Goal: Information Seeking & Learning: Learn about a topic

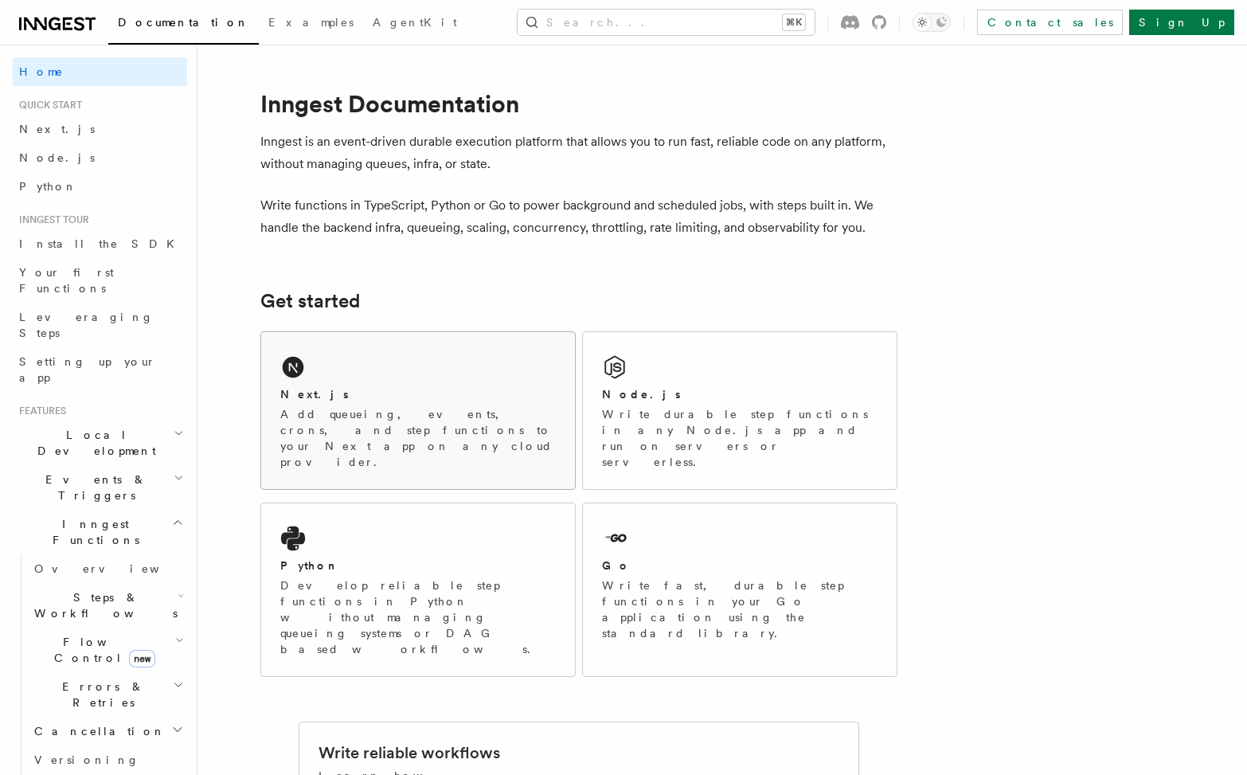
click at [379, 411] on p "Add queueing, events, crons, and step functions to your Next app on any cloud p…" at bounding box center [418, 438] width 276 height 64
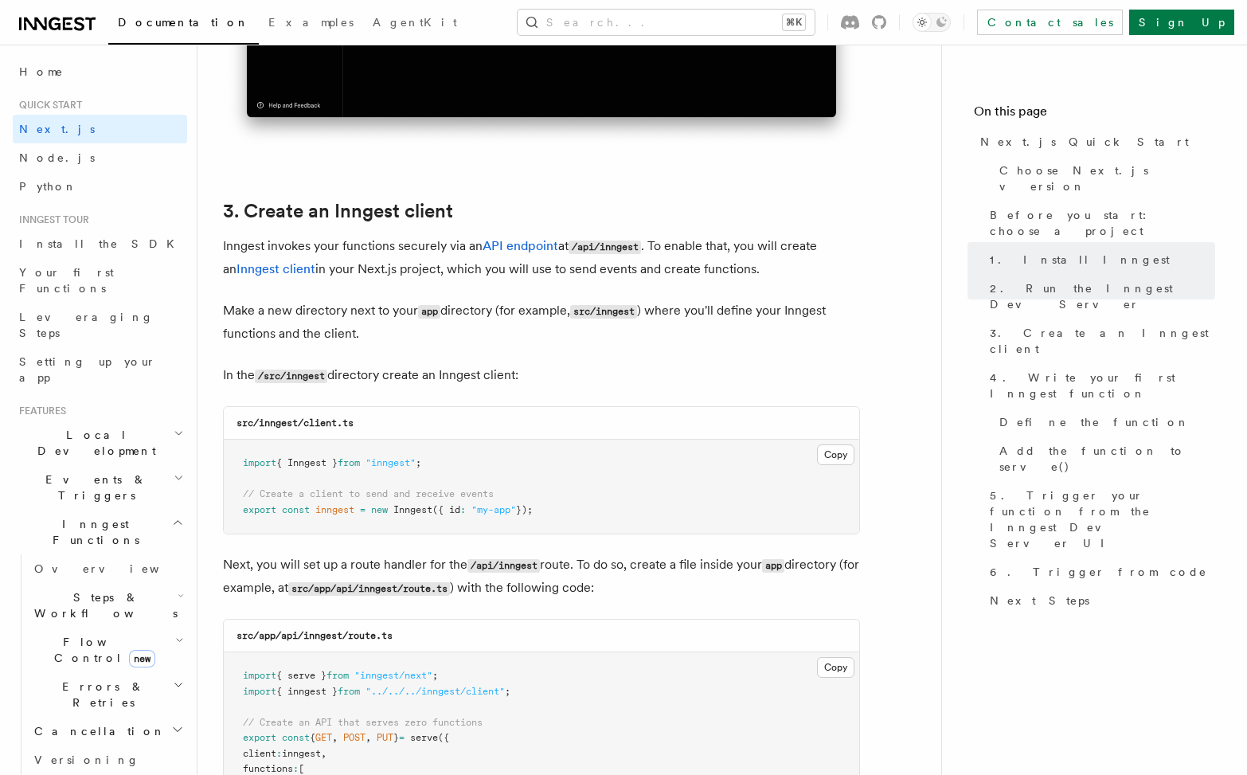
scroll to position [1747, 0]
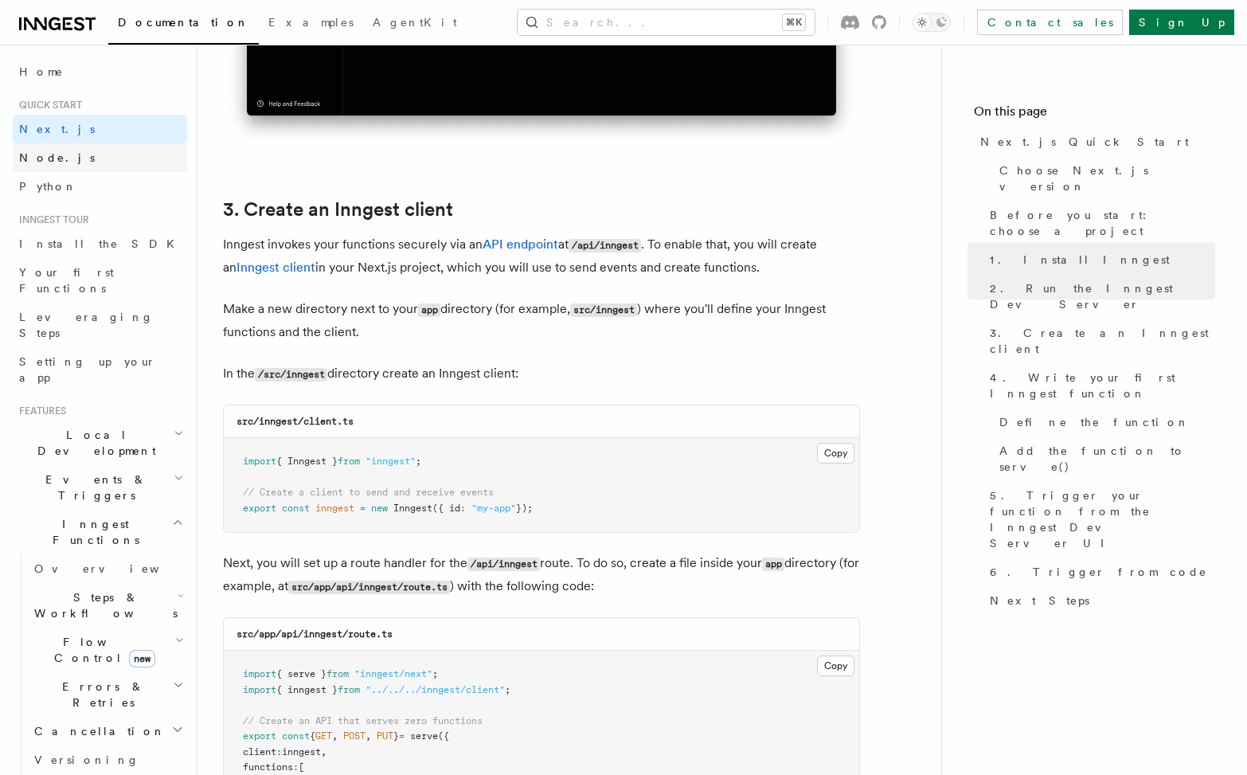
click at [41, 159] on span "Node.js" at bounding box center [57, 157] width 76 height 13
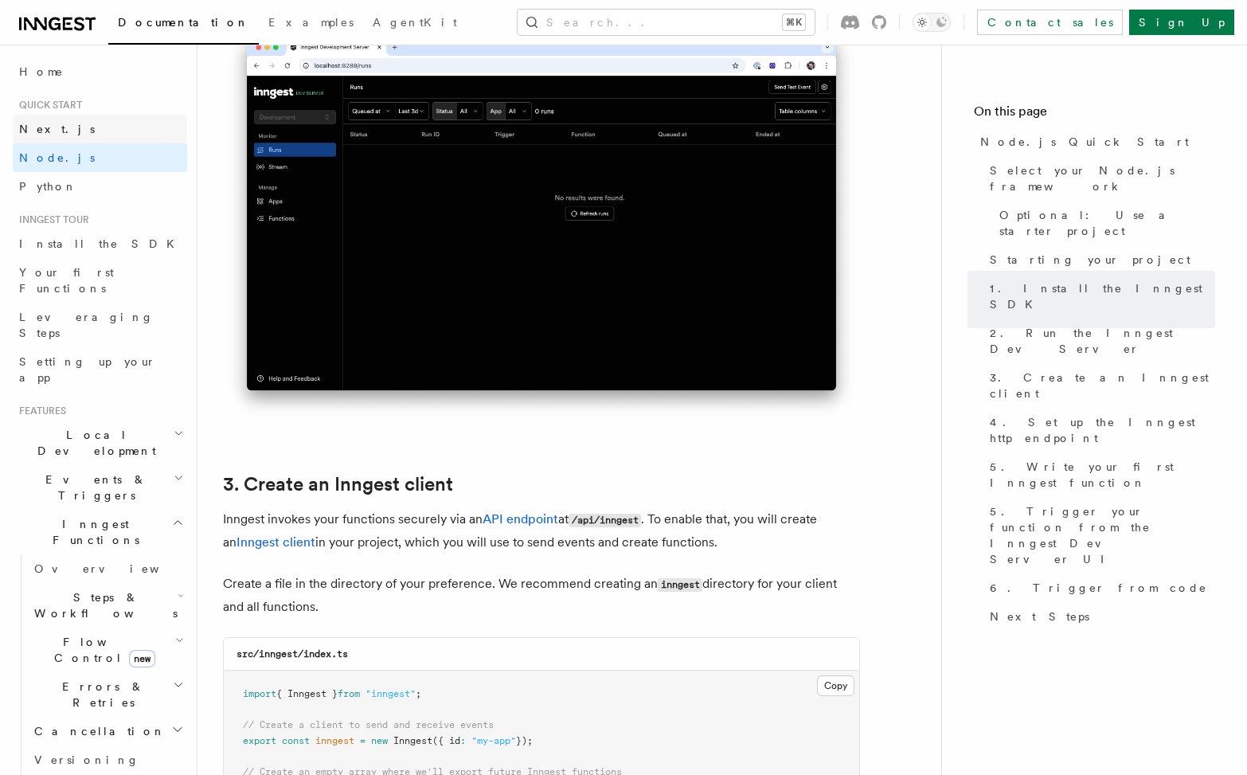
scroll to position [1515, 0]
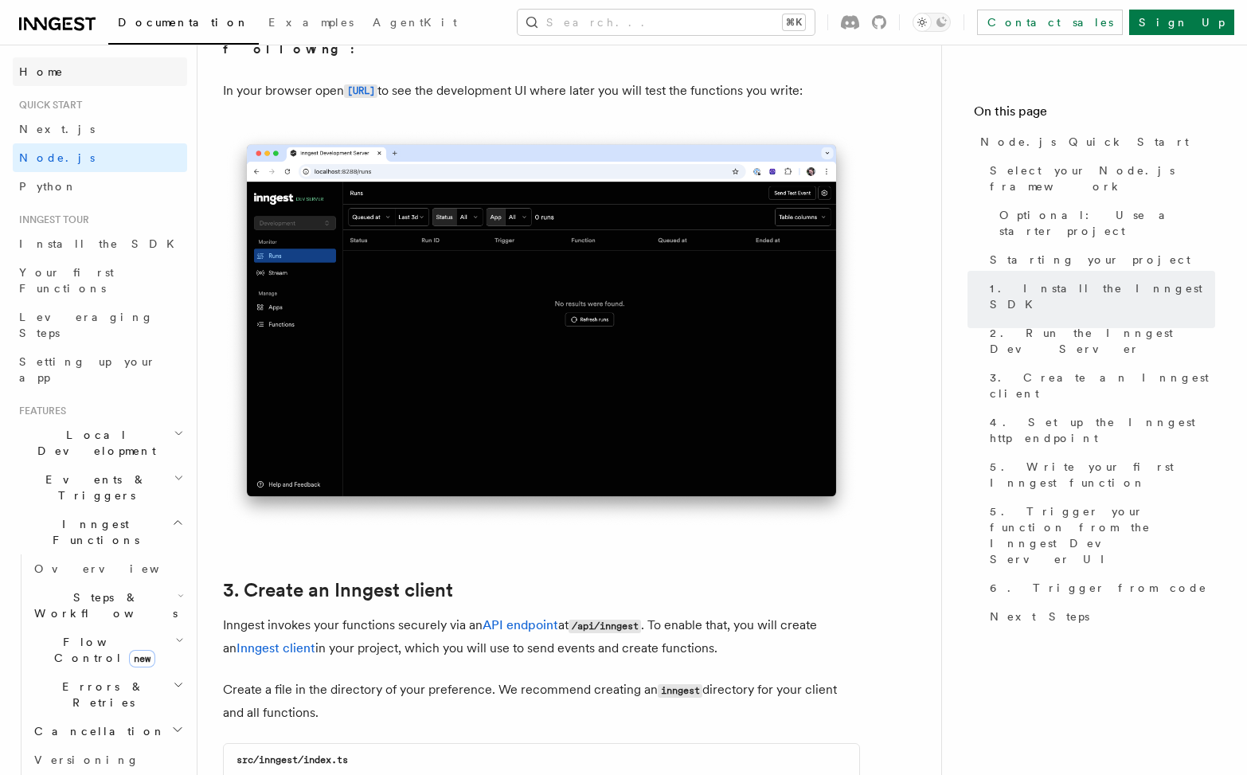
click at [35, 73] on span "Home" at bounding box center [41, 72] width 45 height 16
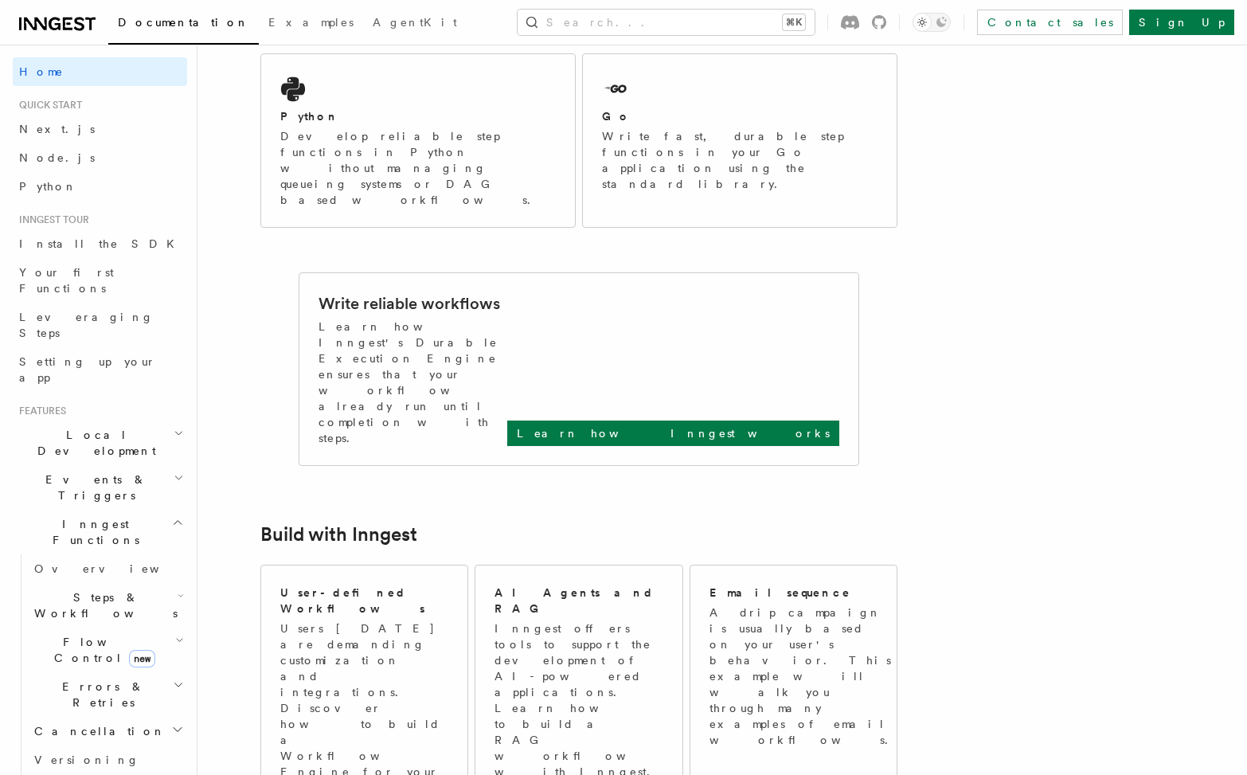
scroll to position [452, 0]
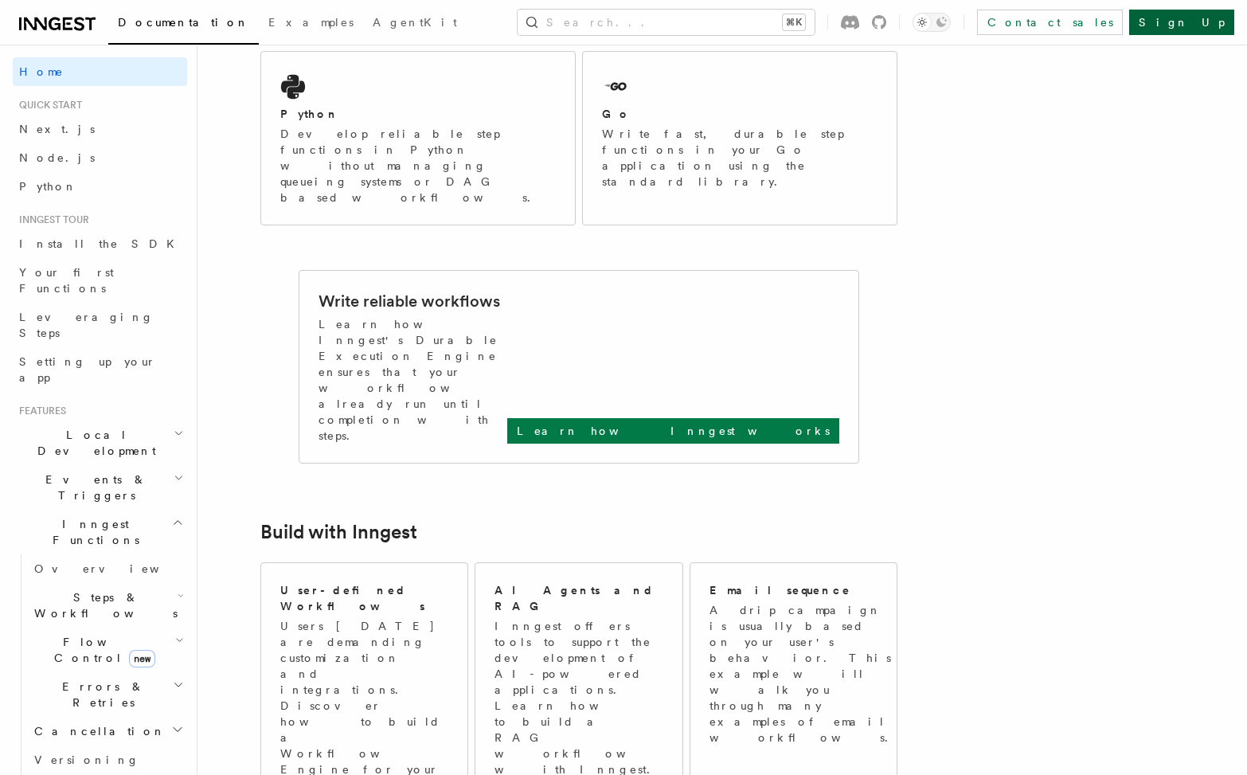
click at [1200, 26] on link "Sign Up" at bounding box center [1181, 22] width 105 height 25
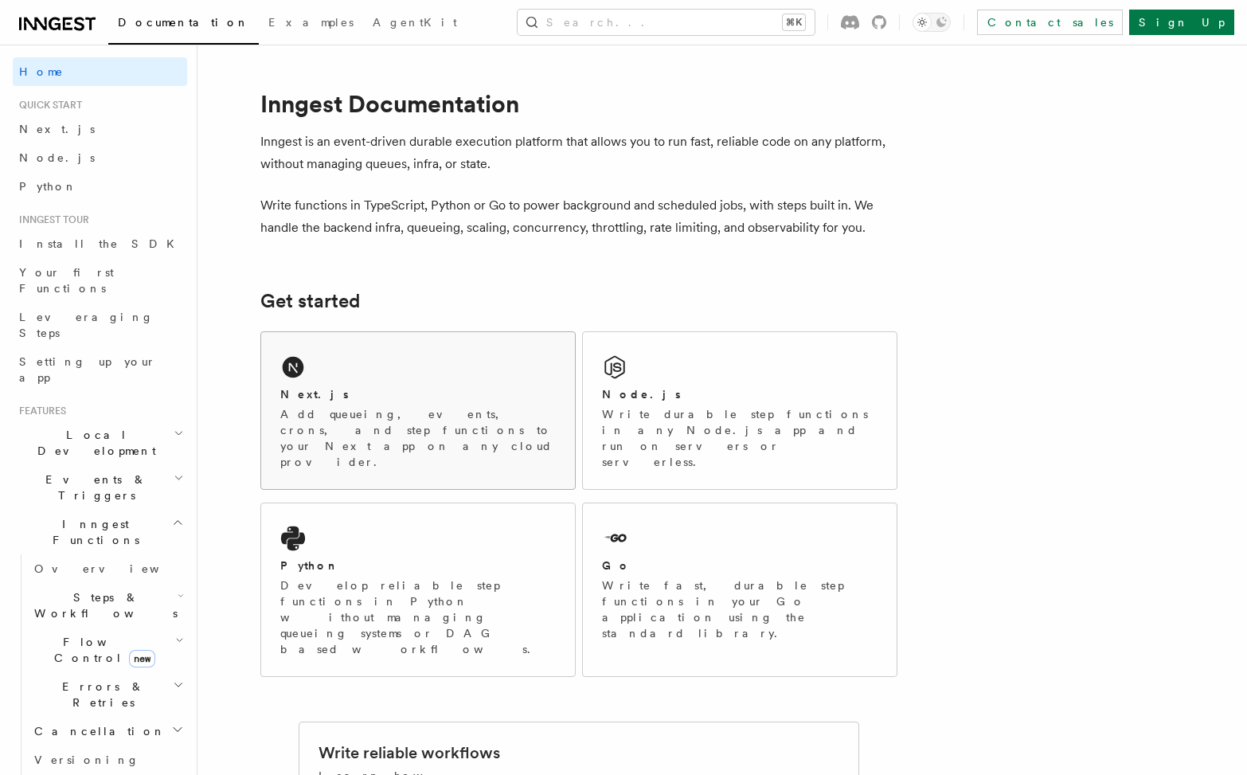
click at [429, 379] on div "Next.js Add queueing, events, crons, and step functions to your Next app on any…" at bounding box center [418, 410] width 314 height 157
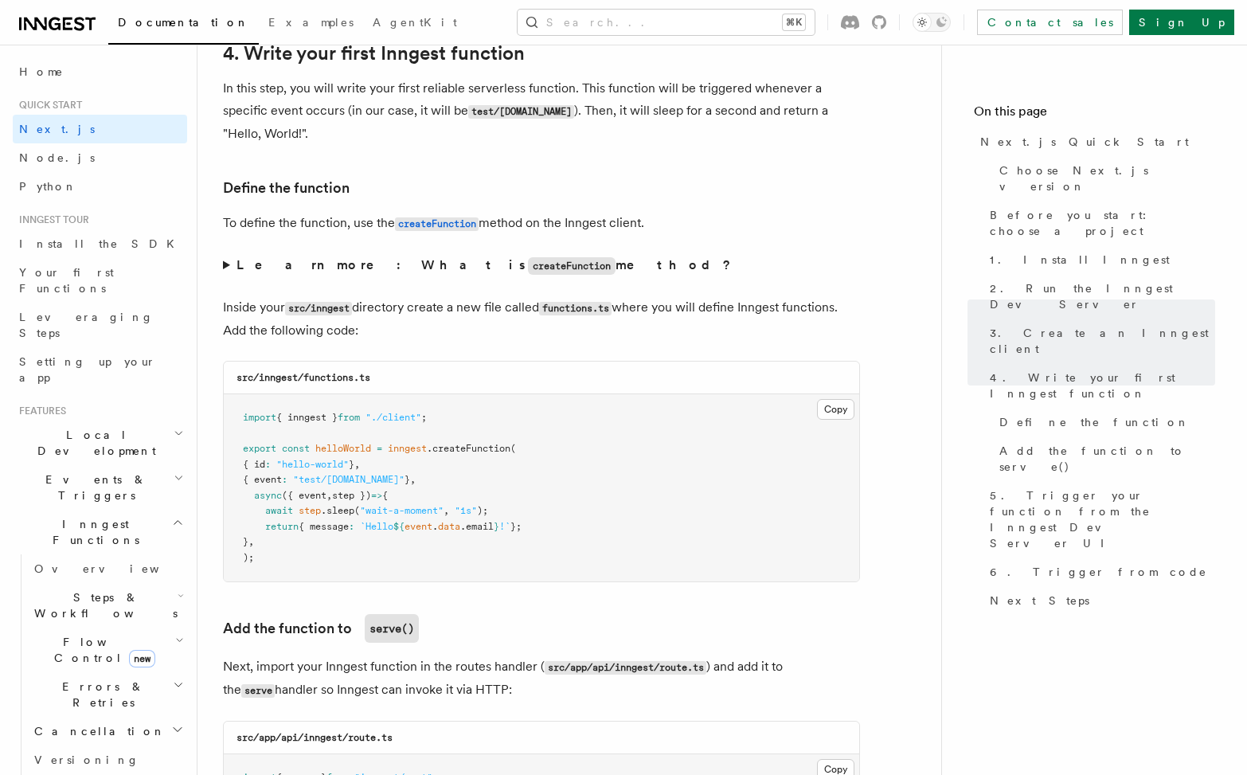
scroll to position [2279, 0]
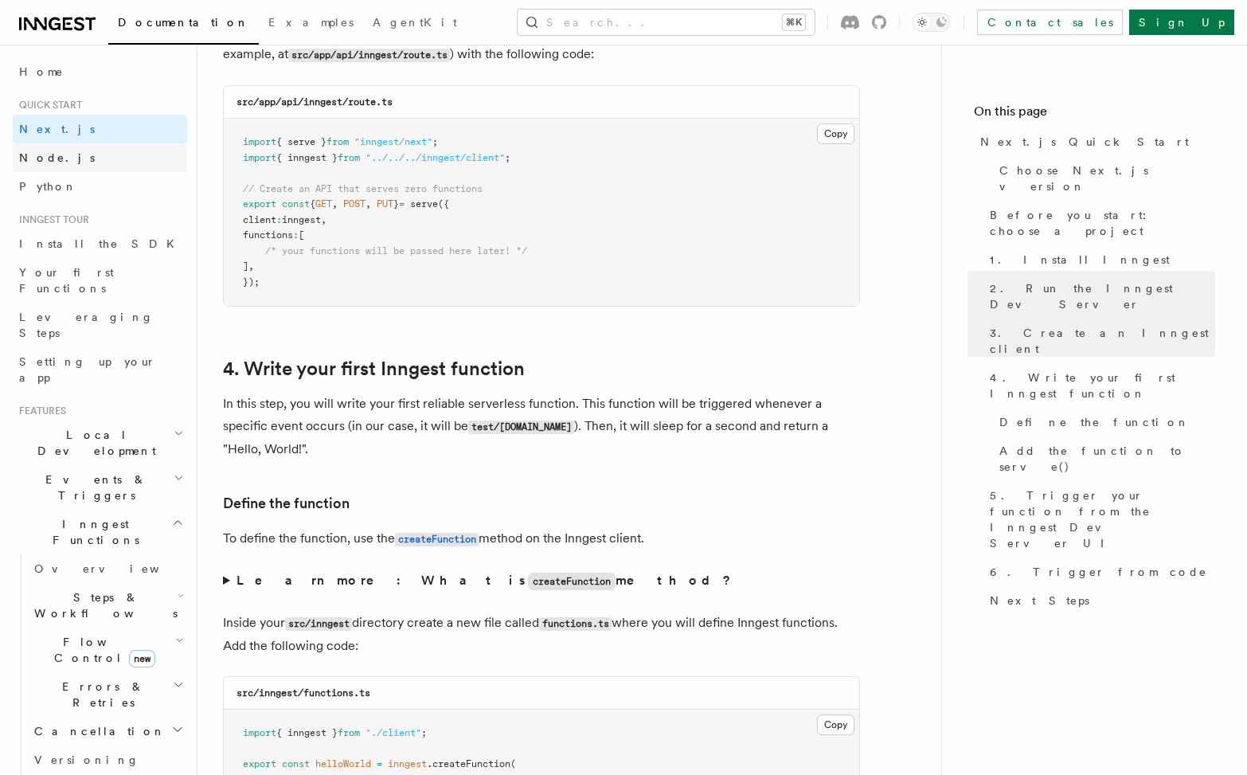
click at [34, 155] on span "Node.js" at bounding box center [57, 157] width 76 height 13
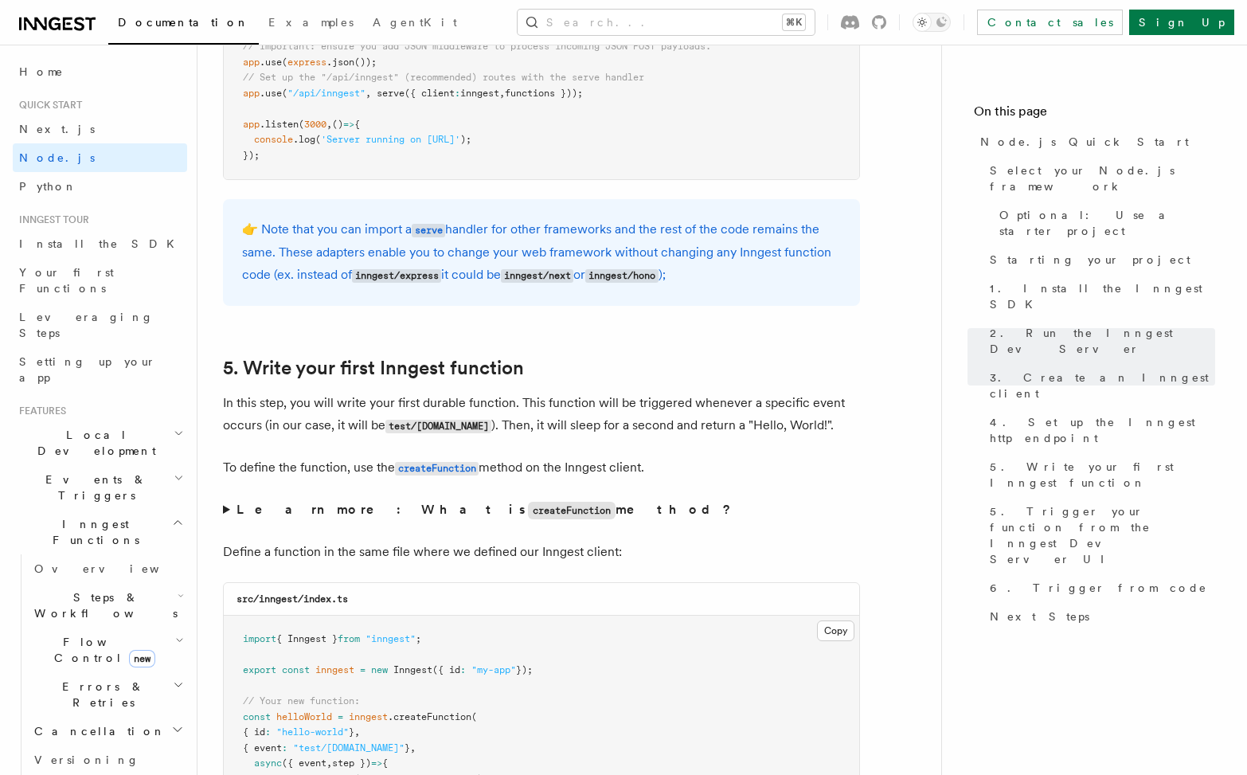
scroll to position [2874, 0]
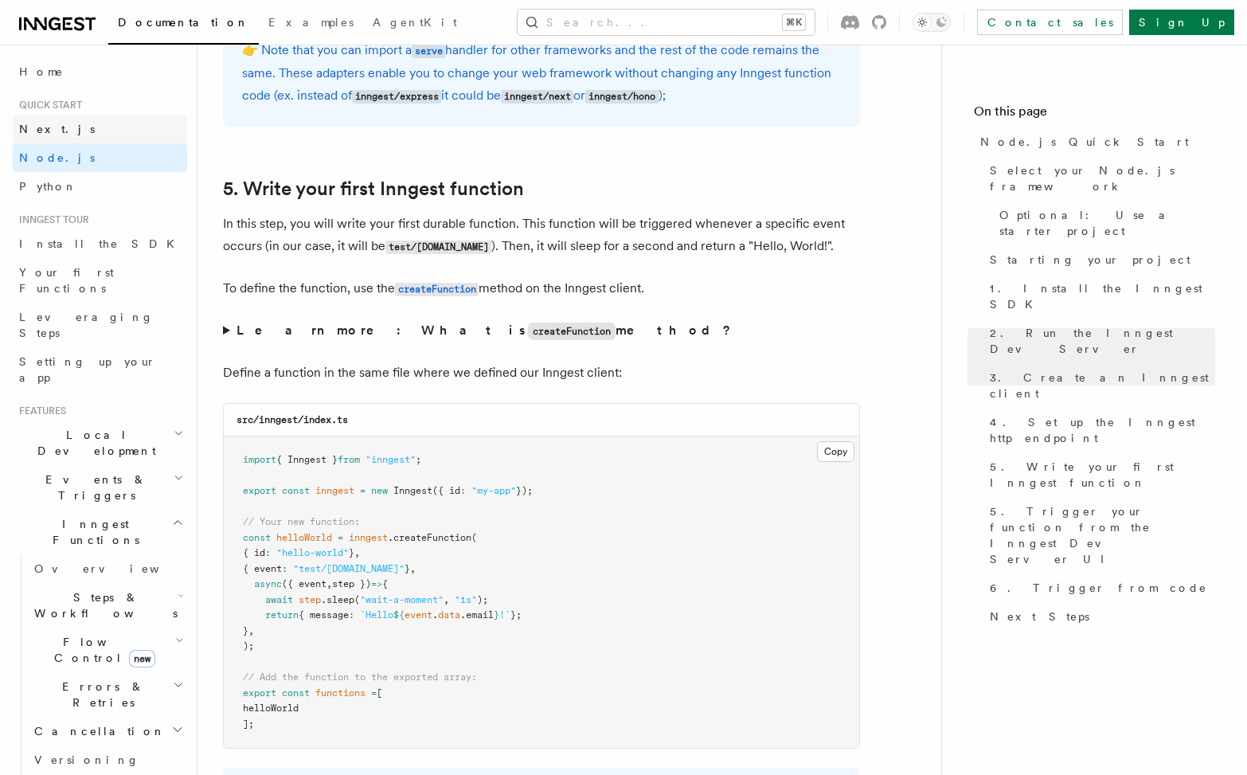
click at [37, 128] on span "Next.js" at bounding box center [57, 129] width 76 height 13
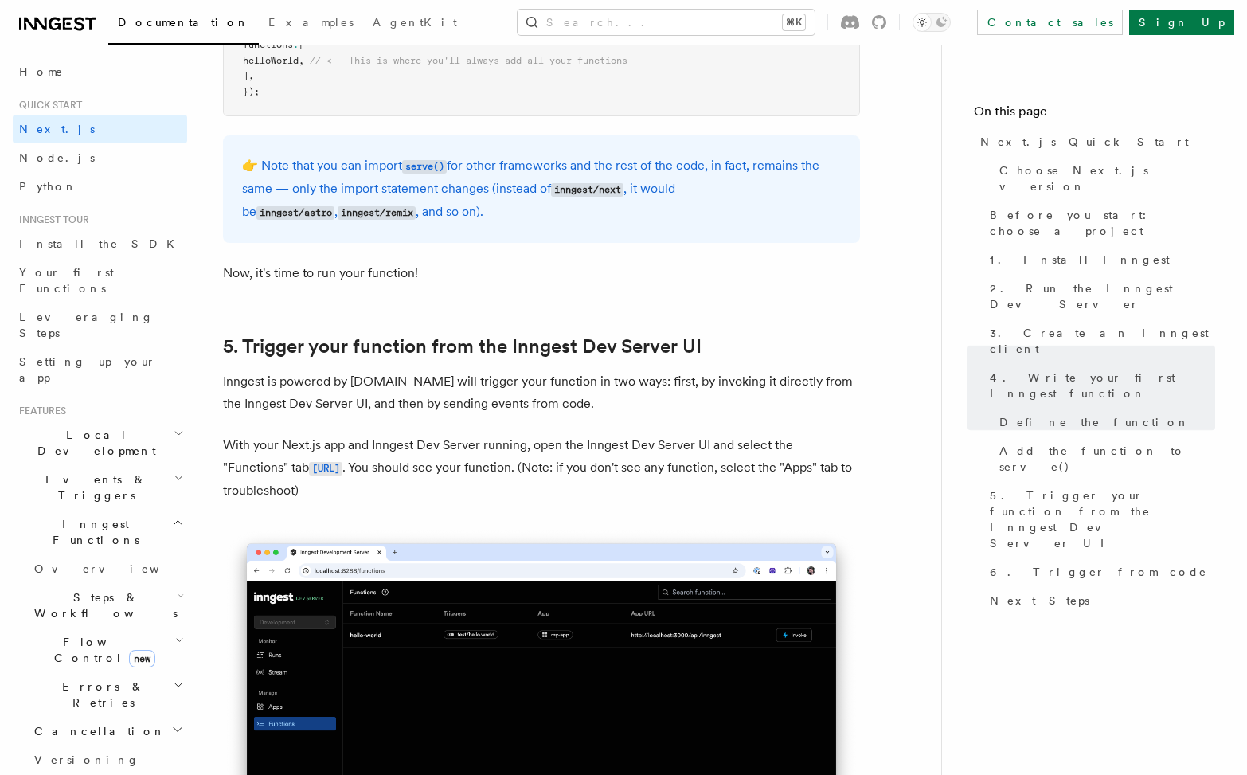
scroll to position [3439, 0]
